Goal: Task Accomplishment & Management: Use online tool/utility

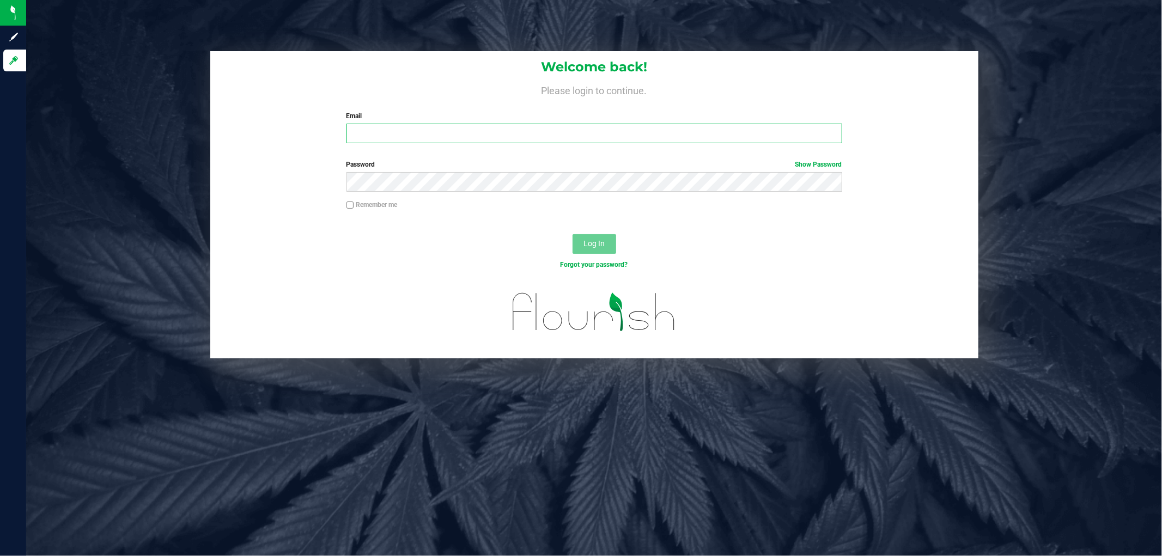
click at [432, 130] on input "Email" at bounding box center [595, 134] width 496 height 20
type input "[EMAIL_ADDRESS][DOMAIN_NAME]"
click at [573, 234] on button "Log In" at bounding box center [595, 244] width 44 height 20
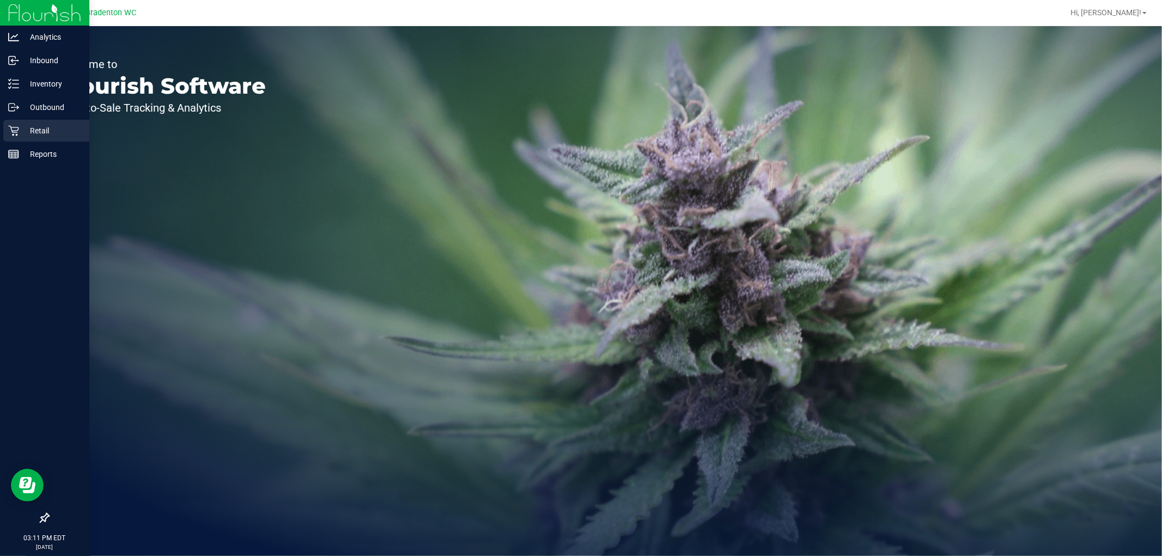
click at [40, 131] on p "Retail" at bounding box center [51, 130] width 65 height 13
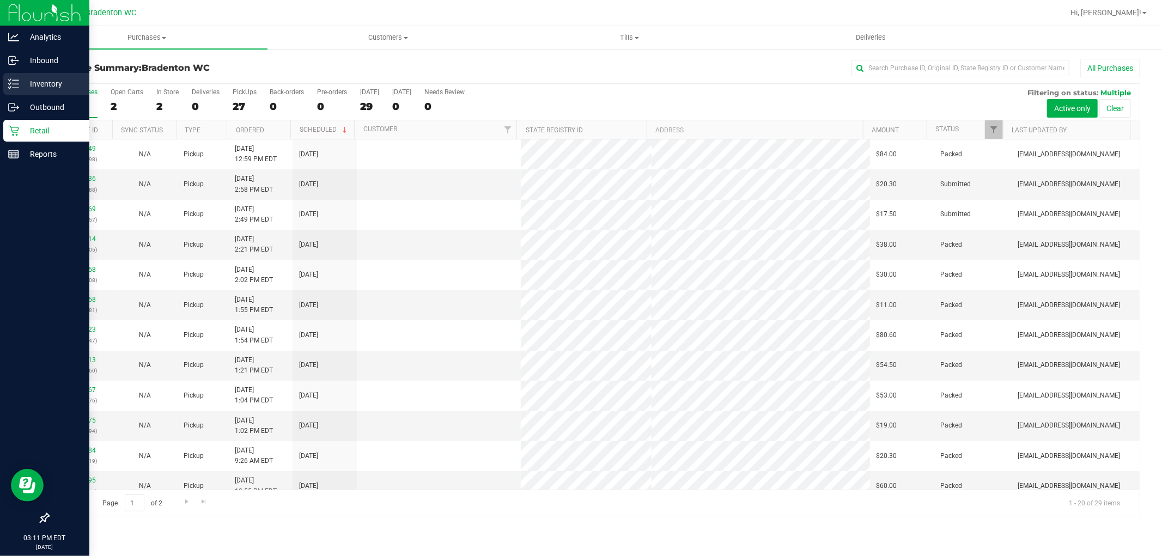
click at [45, 84] on p "Inventory" at bounding box center [51, 83] width 65 height 13
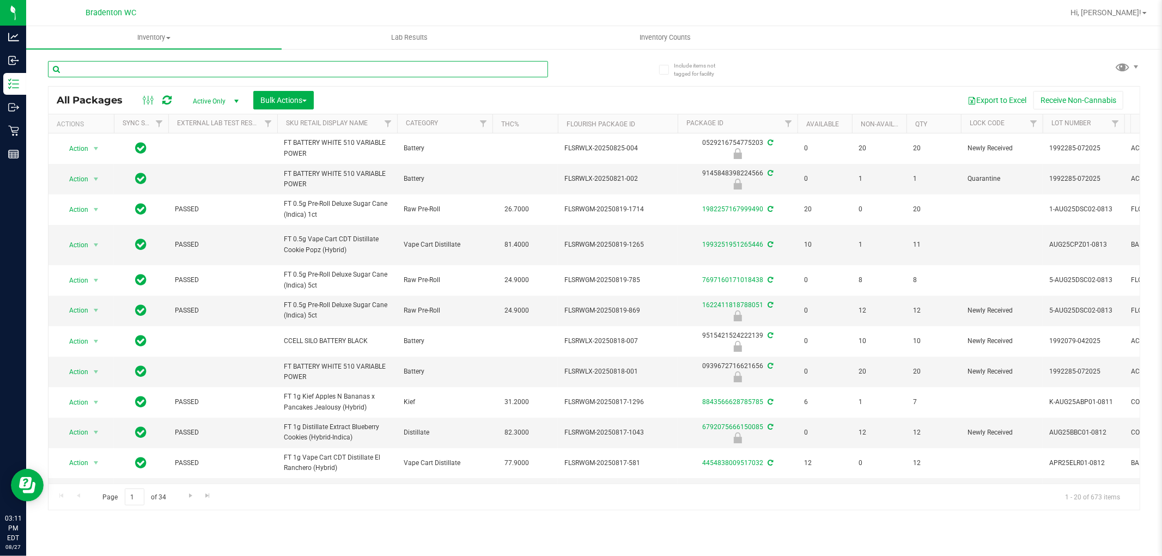
click at [198, 68] on input "text" at bounding box center [298, 69] width 500 height 16
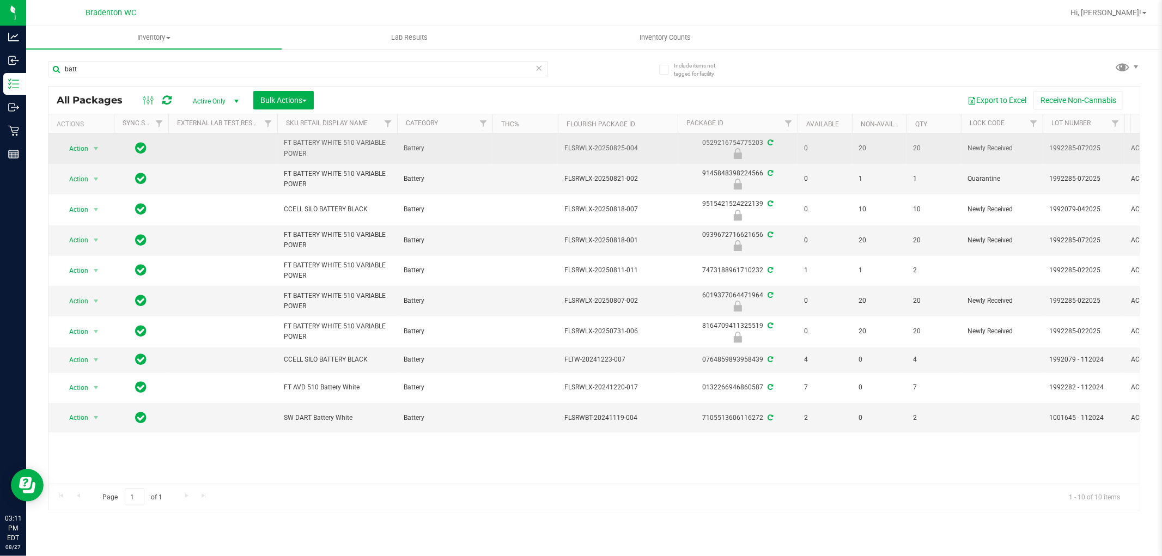
click at [331, 143] on span "FT BATTERY WHITE 510 VARIABLE POWER" at bounding box center [337, 148] width 107 height 21
copy tr "FT BATTERY WHITE 510 VARIABLE POWER"
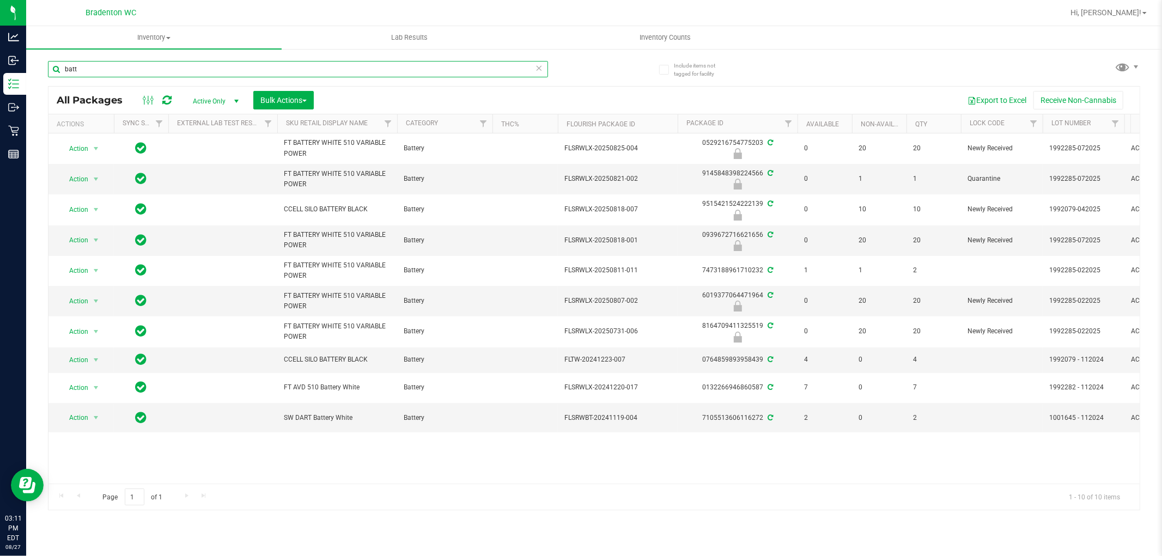
click at [311, 66] on input "batt" at bounding box center [298, 69] width 500 height 16
paste input "FT BATTERY WHITE 510 VARIABLE POWER"
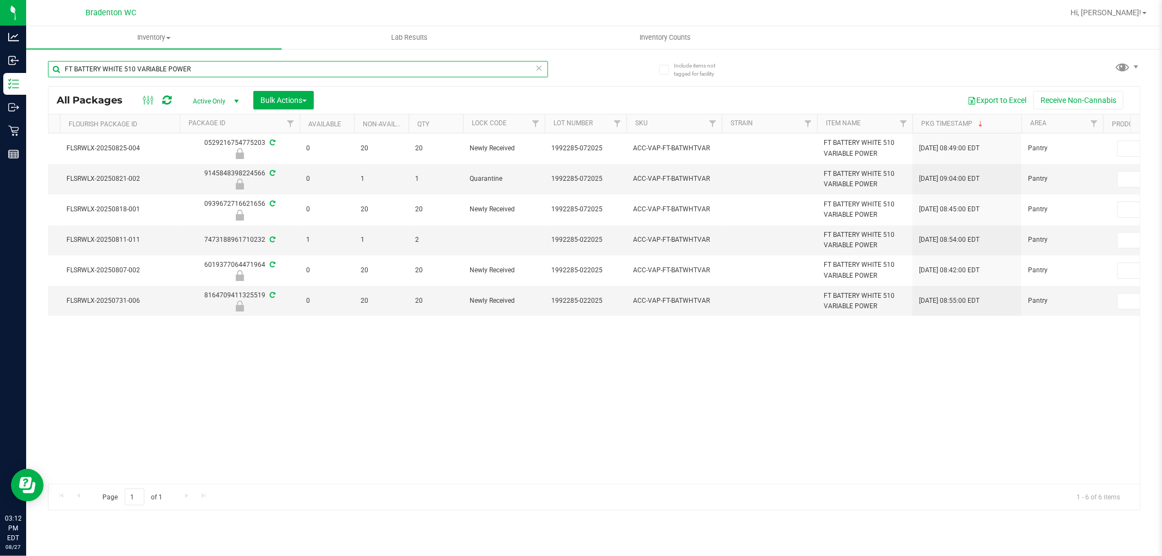
scroll to position [0, 590]
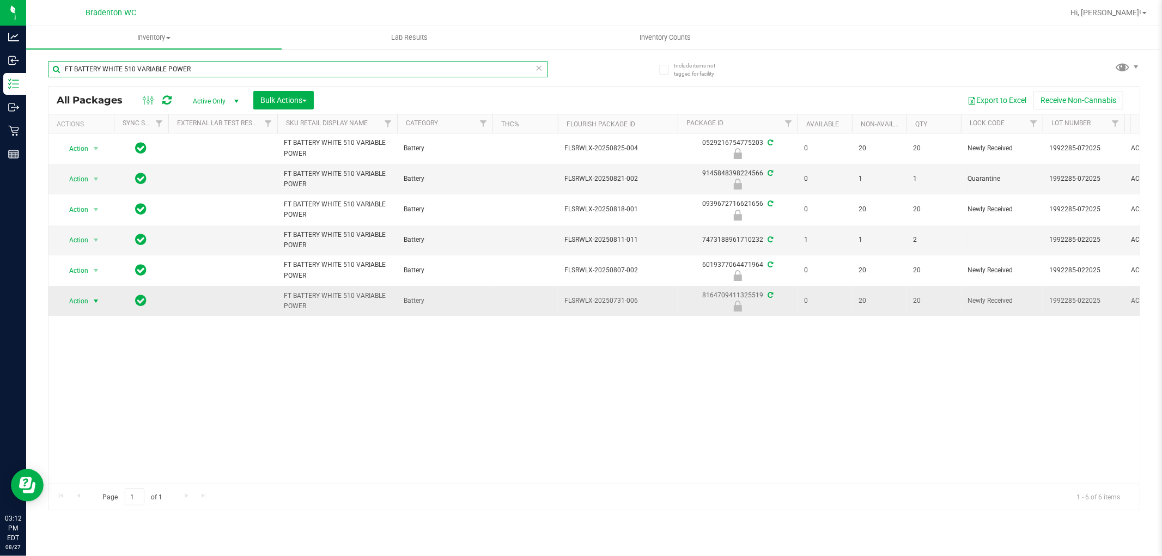
type input "FT BATTERY WHITE 510 VARIABLE POWER"
click at [84, 299] on span "Action" at bounding box center [73, 301] width 29 height 15
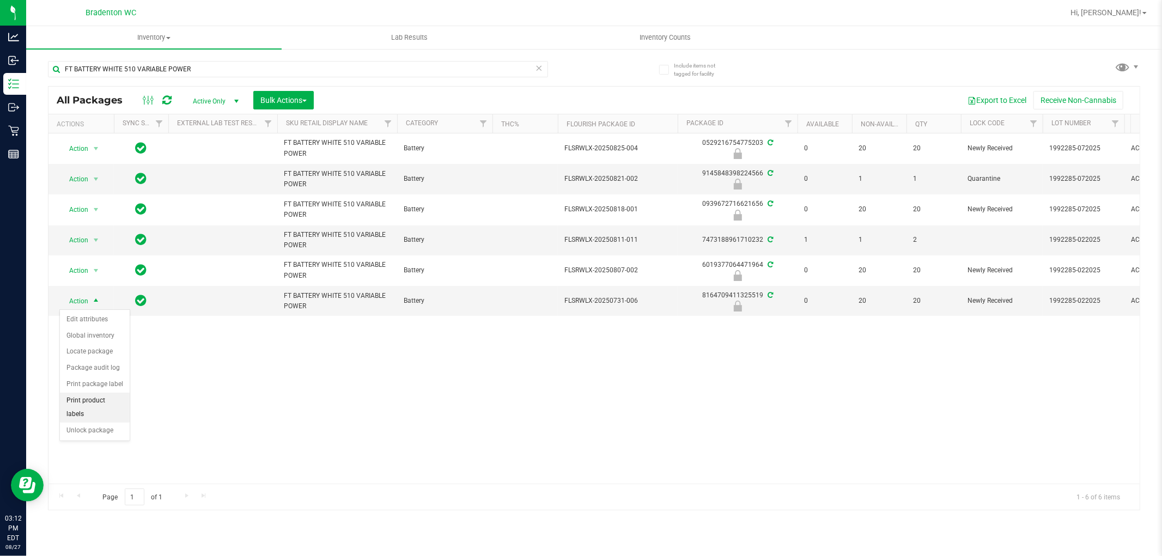
click at [101, 408] on li "Print product labels" at bounding box center [95, 408] width 70 height 30
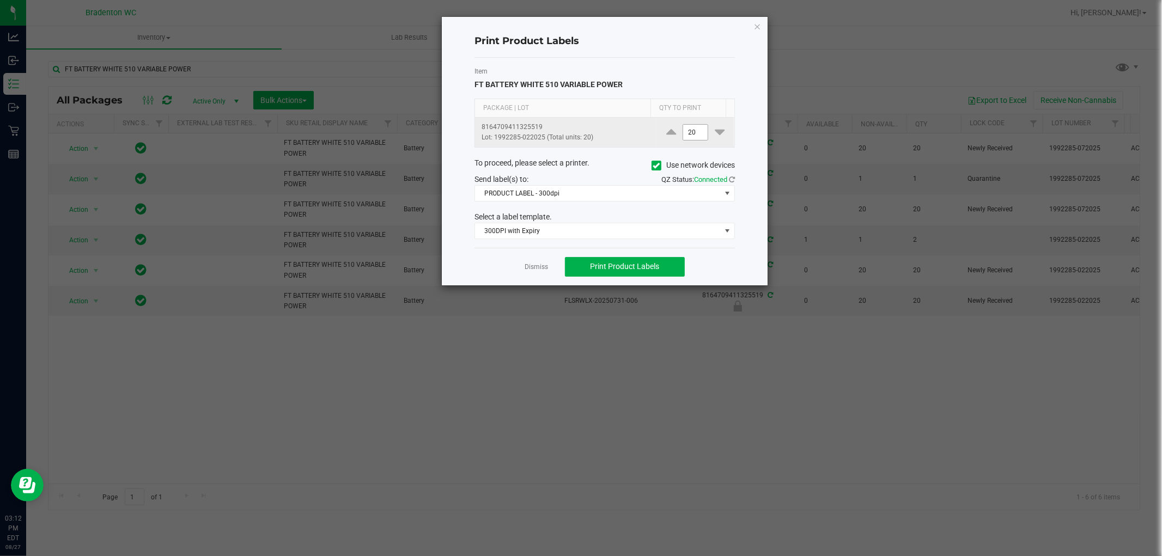
click at [685, 132] on input "20" at bounding box center [695, 132] width 25 height 15
click at [685, 134] on input "20" at bounding box center [695, 132] width 25 height 15
click at [685, 136] on input "260" at bounding box center [695, 132] width 25 height 15
type input "6"
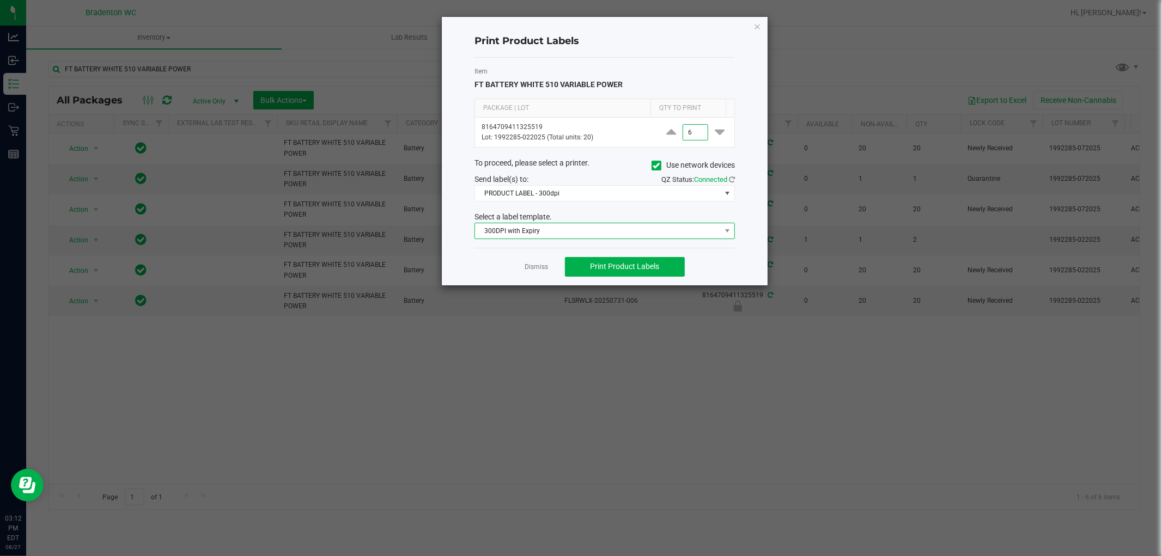
click at [592, 234] on span "300DPI with Expiry" at bounding box center [598, 230] width 246 height 15
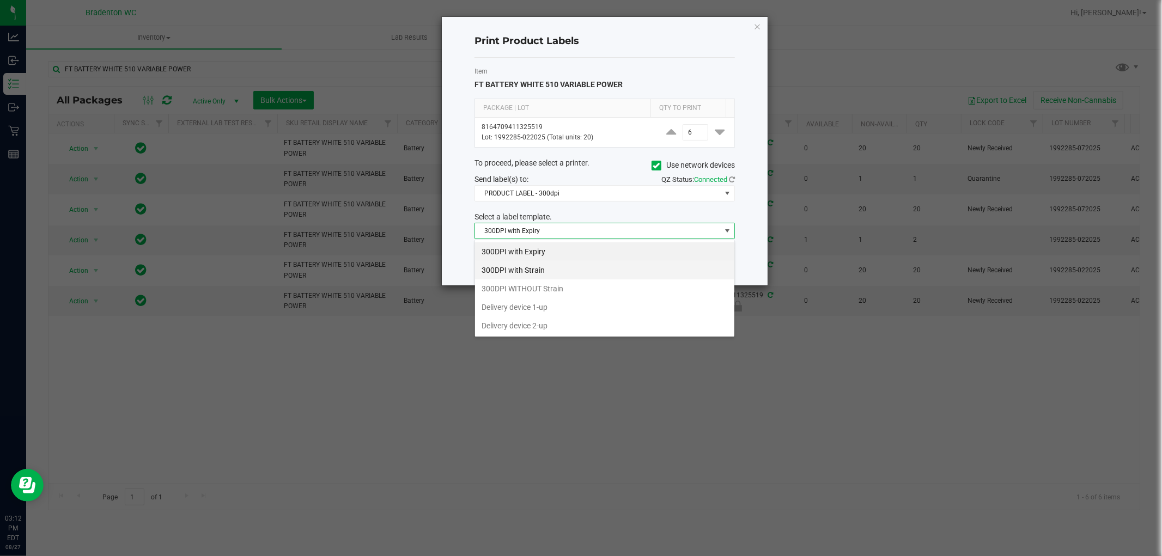
click at [579, 277] on li "300DPI with Strain" at bounding box center [604, 270] width 259 height 19
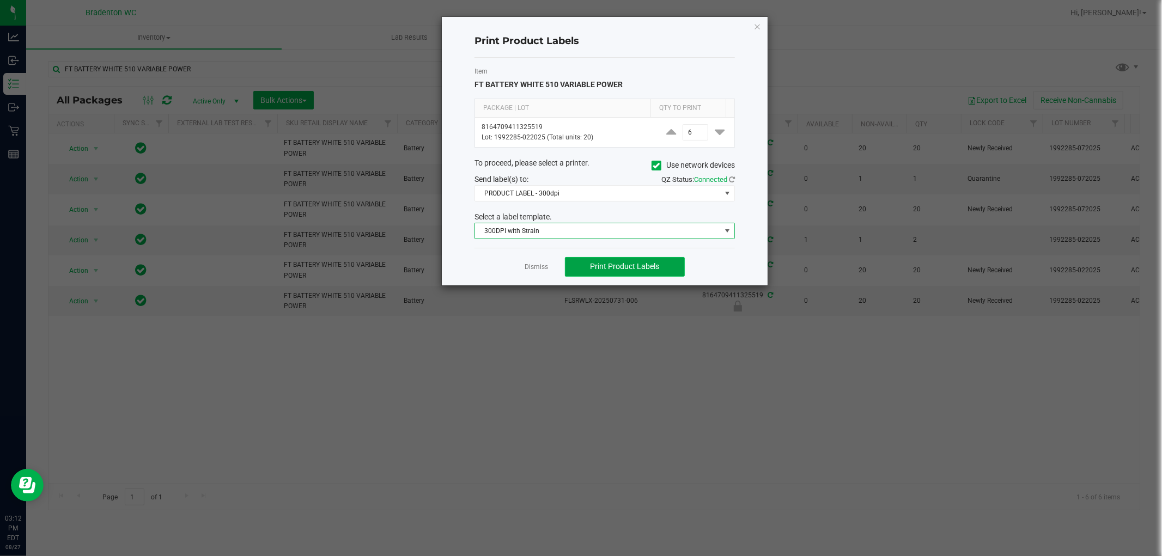
click at [683, 265] on button "Print Product Labels" at bounding box center [625, 267] width 120 height 20
click at [679, 268] on button "Print Product Labels" at bounding box center [625, 267] width 120 height 20
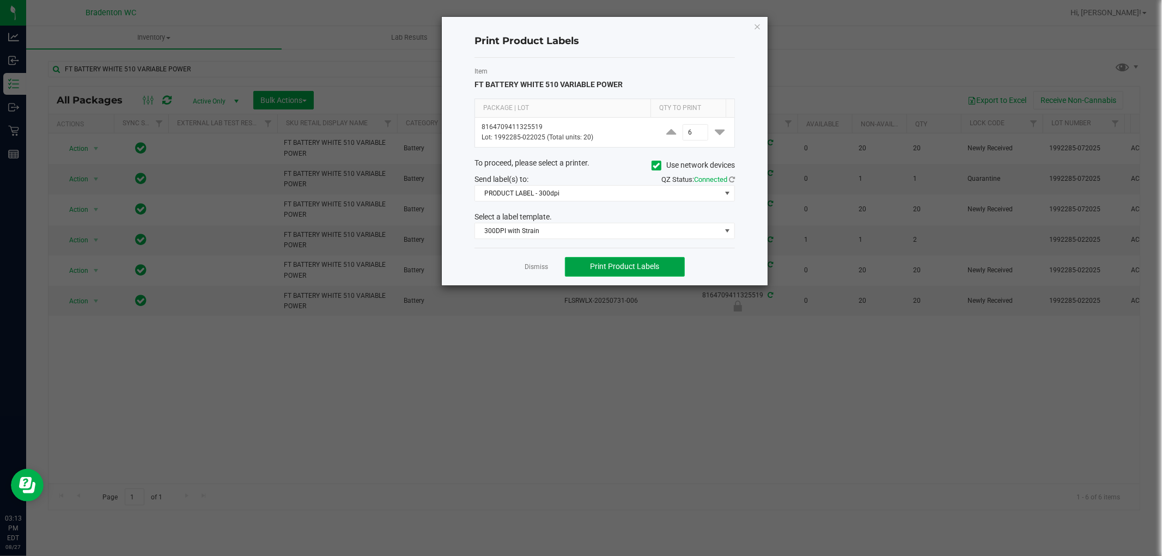
click at [602, 264] on span "Print Product Labels" at bounding box center [624, 266] width 69 height 9
click at [616, 267] on span "Print Product Labels" at bounding box center [624, 266] width 69 height 9
click at [622, 270] on span "Print Product Labels" at bounding box center [624, 266] width 69 height 9
drag, startPoint x: 623, startPoint y: 271, endPoint x: 630, endPoint y: 271, distance: 6.5
click at [628, 271] on span "Print Product Labels" at bounding box center [624, 266] width 69 height 9
